Goal: Task Accomplishment & Management: Use online tool/utility

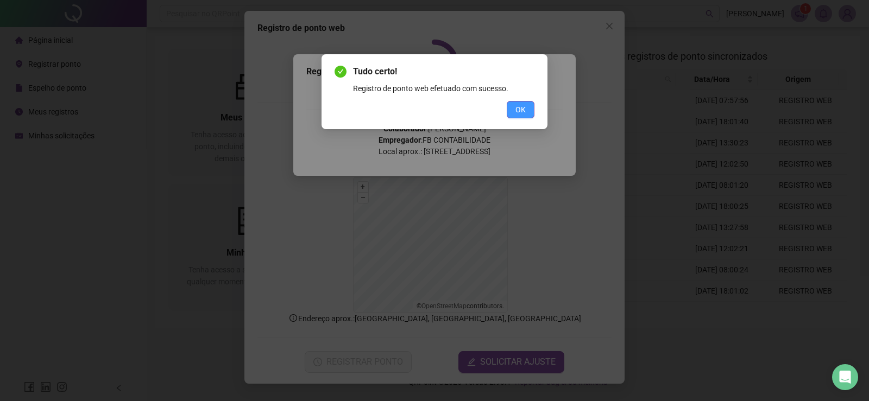
click at [511, 111] on button "OK" at bounding box center [521, 109] width 28 height 17
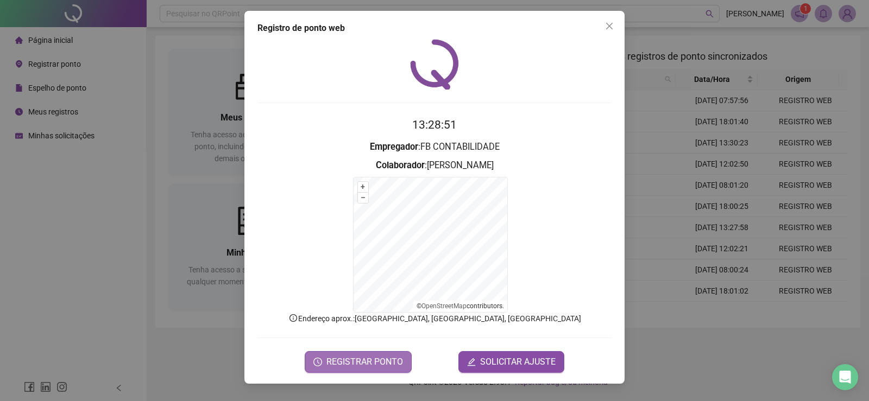
click at [377, 356] on span "REGISTRAR PONTO" at bounding box center [364, 362] width 77 height 13
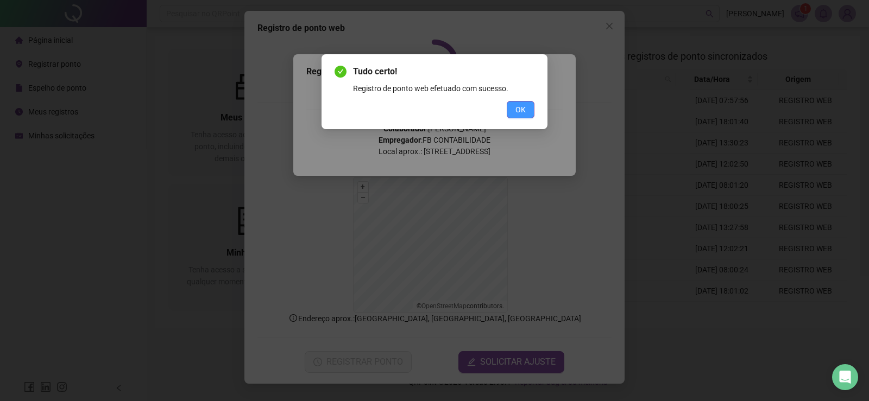
click at [522, 105] on span "OK" at bounding box center [521, 110] width 10 height 12
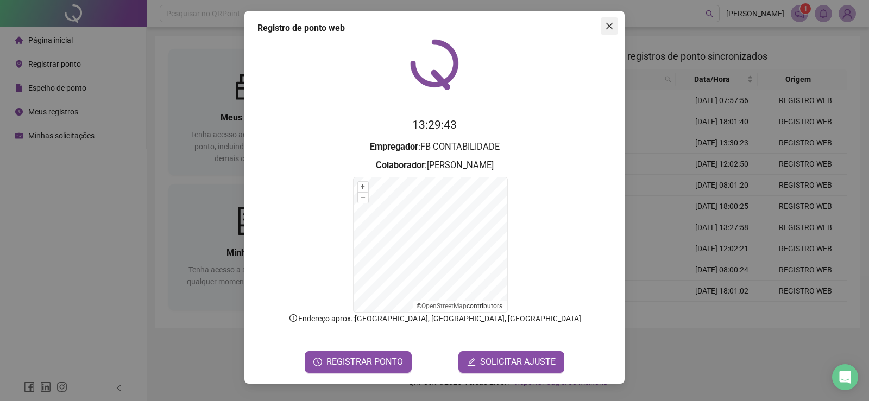
click at [609, 24] on icon "close" at bounding box center [609, 26] width 9 height 9
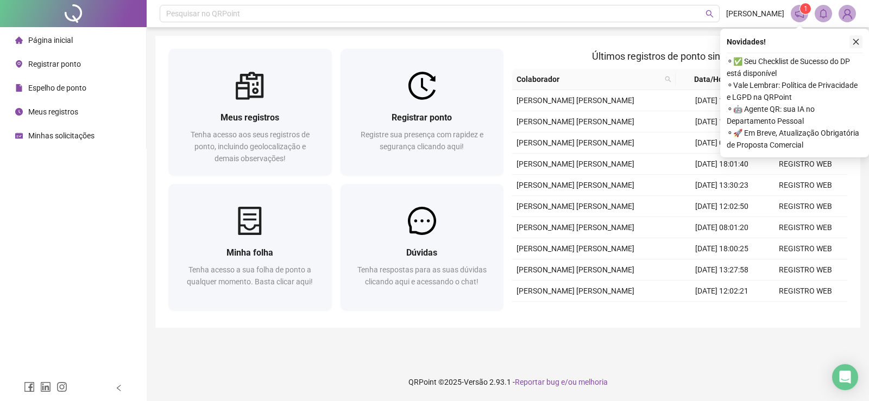
click at [855, 43] on icon "close" at bounding box center [856, 42] width 8 height 8
